Goal: Communication & Community: Answer question/provide support

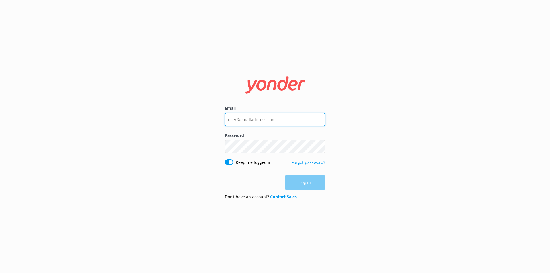
type input "[EMAIL_ADDRESS][DOMAIN_NAME]"
click at [293, 180] on div "Log in" at bounding box center [275, 182] width 100 height 14
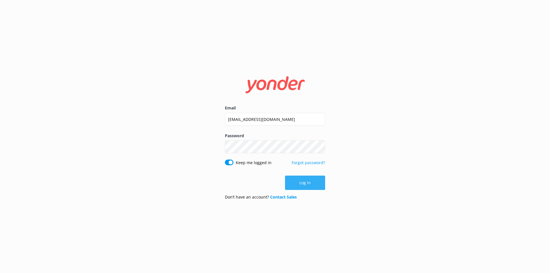
click at [294, 180] on button "Log in" at bounding box center [305, 182] width 40 height 14
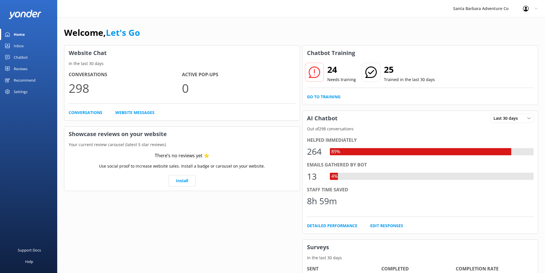
click at [21, 47] on div "Inbox" at bounding box center [19, 45] width 10 height 11
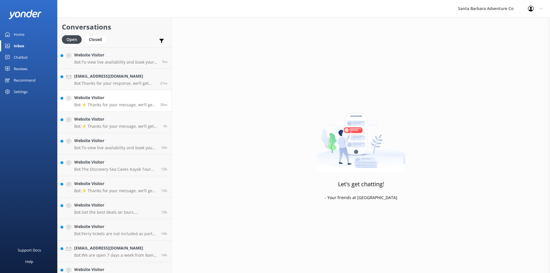
click at [94, 109] on link "Website Visitor Bot: ⚡ Thanks for your message, we'll get back to you as soon a…" at bounding box center [115, 100] width 114 height 21
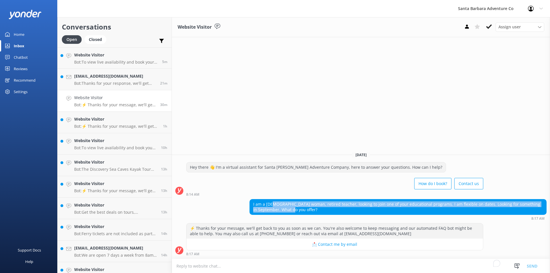
drag, startPoint x: 283, startPoint y: 212, endPoint x: 275, endPoint y: 203, distance: 11.1
click at [275, 203] on div "I am a [DEMOGRAPHIC_DATA] woman, retired teacher, looking to join one of your e…" at bounding box center [398, 206] width 296 height 15
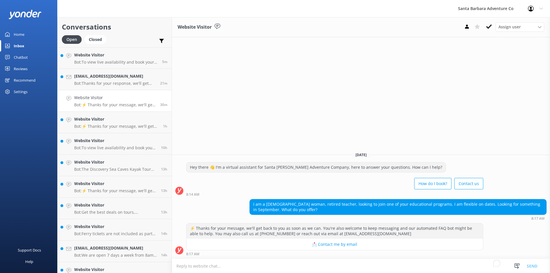
click at [329, 177] on div "How do I book? Contact us" at bounding box center [334, 184] width 297 height 16
click at [90, 130] on link "Website Visitor Bot: ⚡ Thanks for your message, we'll get back to you as soon a…" at bounding box center [115, 122] width 114 height 21
